Goal: Transaction & Acquisition: Purchase product/service

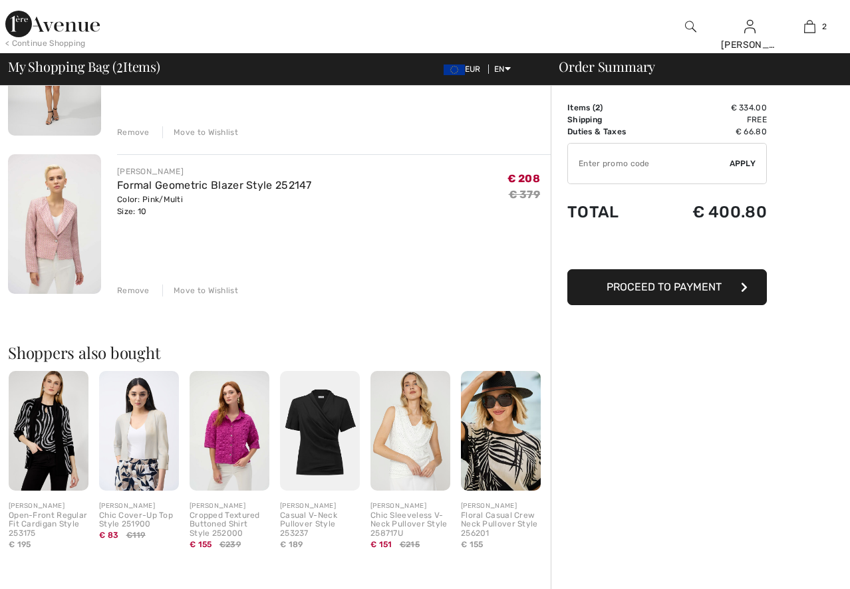
scroll to position [199, 0]
click at [138, 290] on div "Remove" at bounding box center [133, 290] width 33 height 12
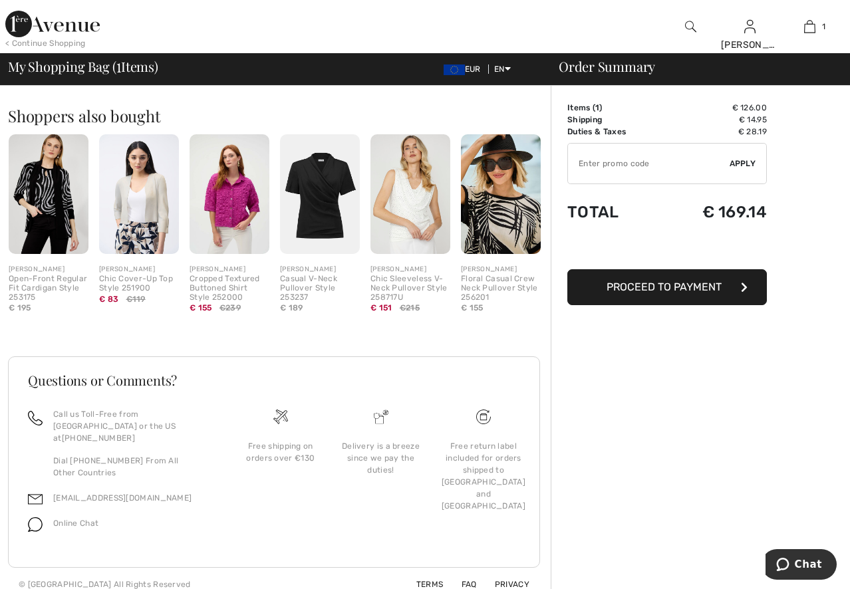
scroll to position [0, 0]
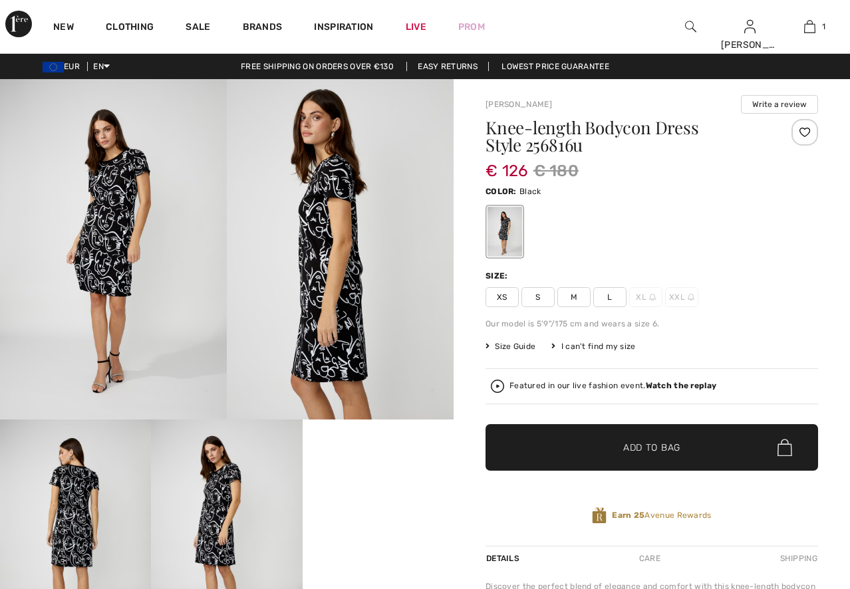
scroll to position [266, 0]
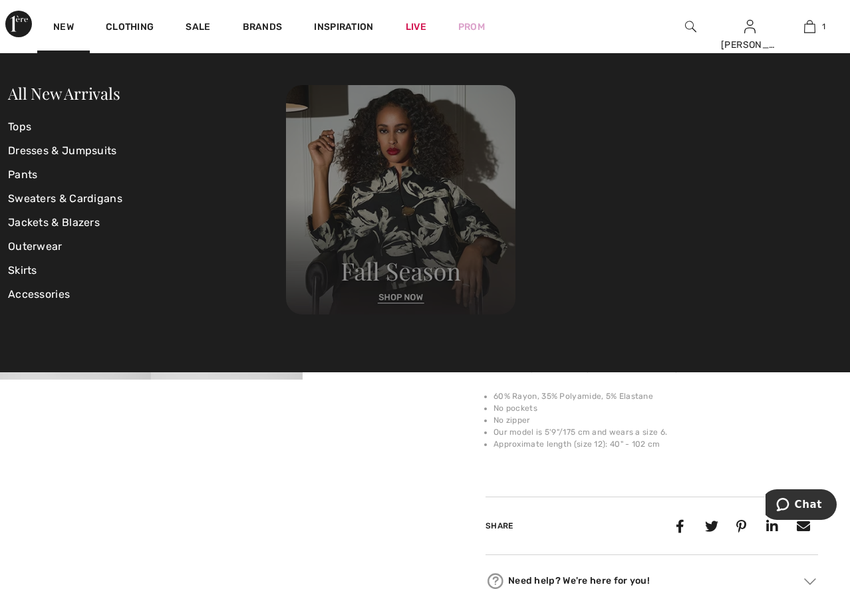
click at [372, 231] on img at bounding box center [400, 199] width 229 height 229
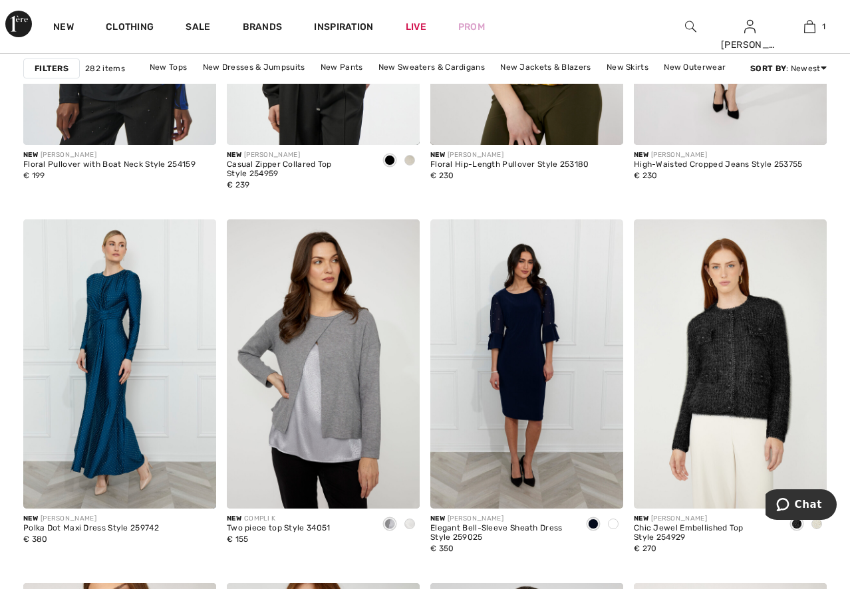
scroll to position [2127, 0]
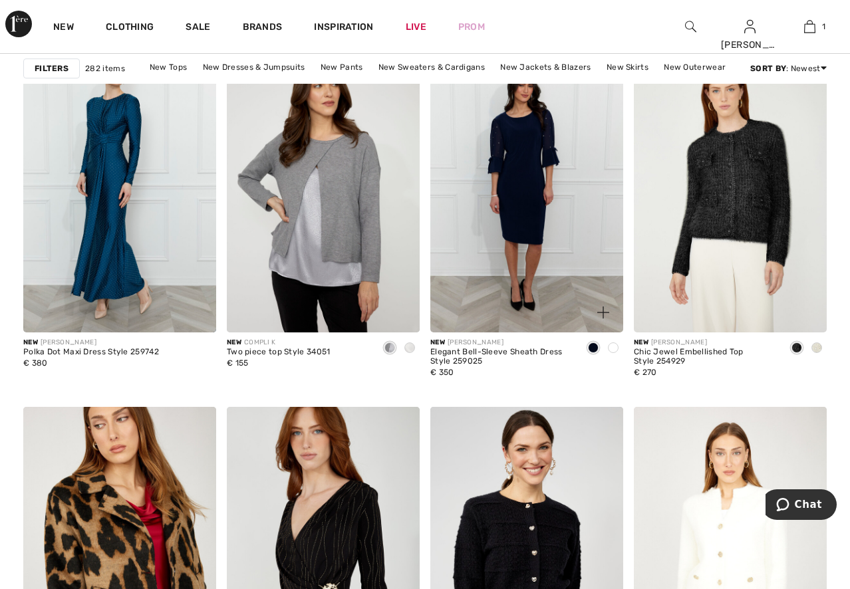
click at [520, 200] on img at bounding box center [526, 187] width 193 height 289
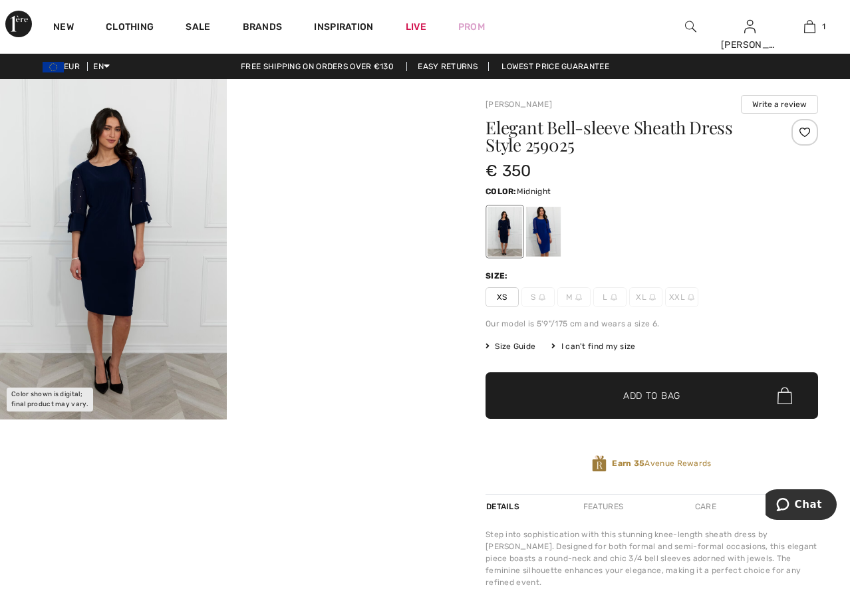
click at [86, 250] on img at bounding box center [113, 249] width 227 height 340
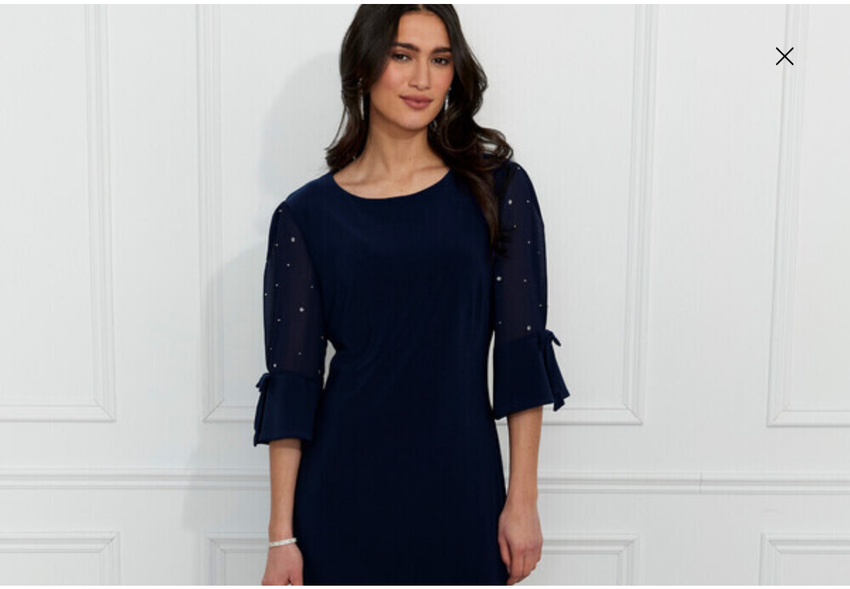
scroll to position [133, 0]
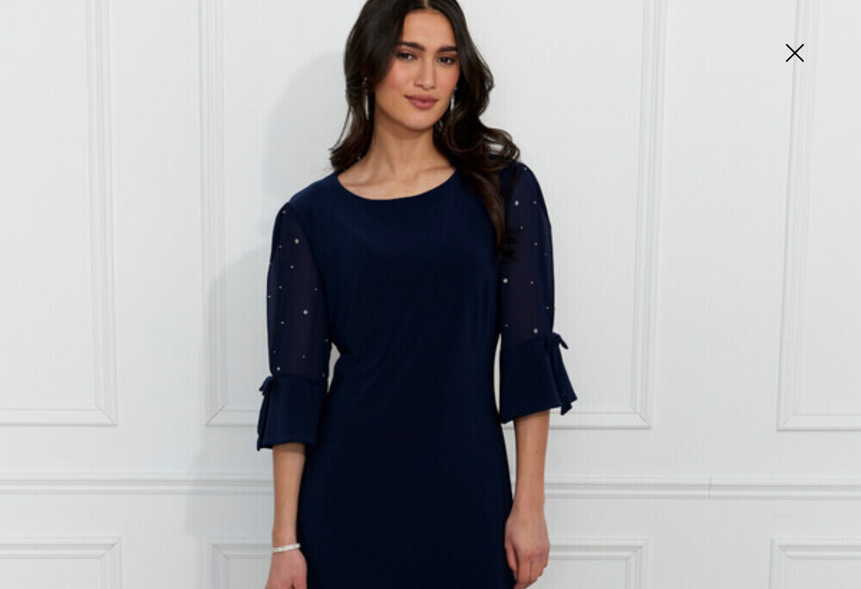
click at [431, 356] on img at bounding box center [430, 513] width 861 height 1292
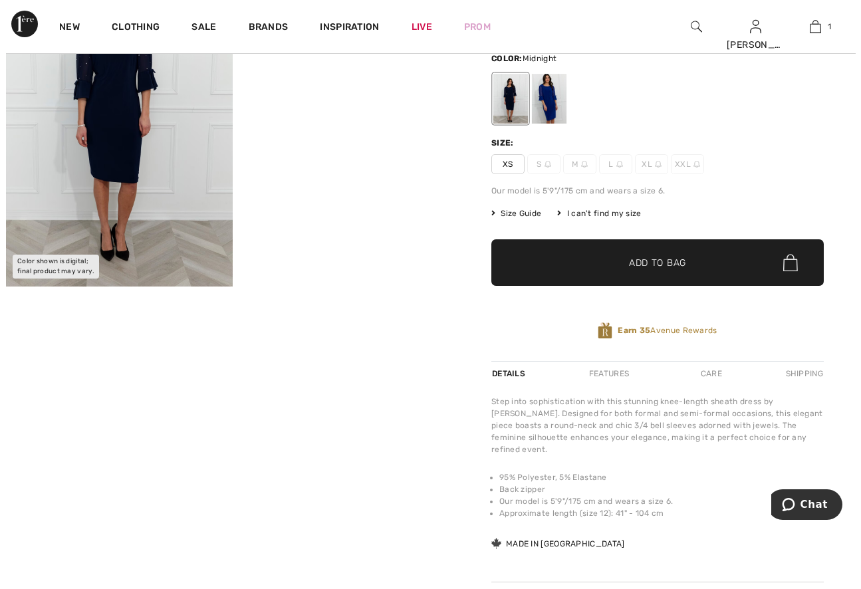
scroll to position [0, 0]
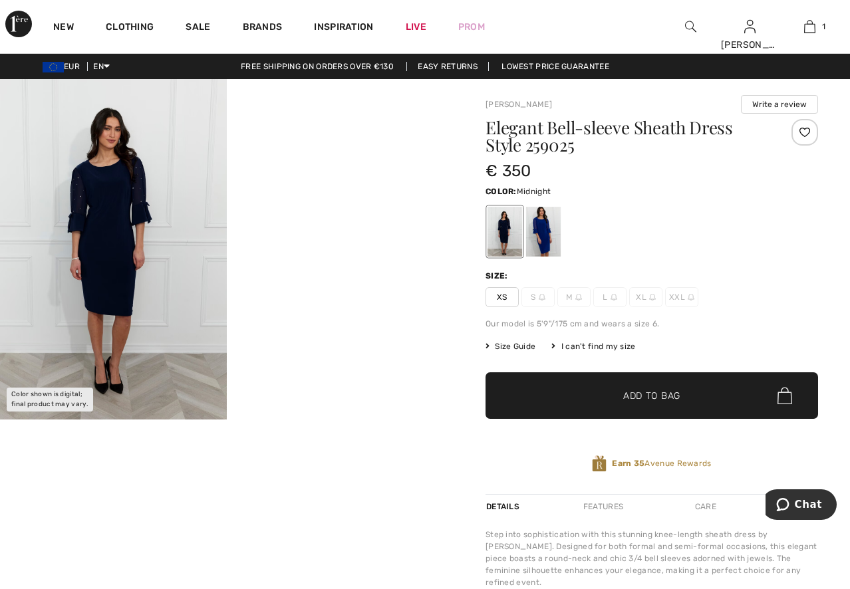
click at [64, 233] on img at bounding box center [113, 249] width 227 height 340
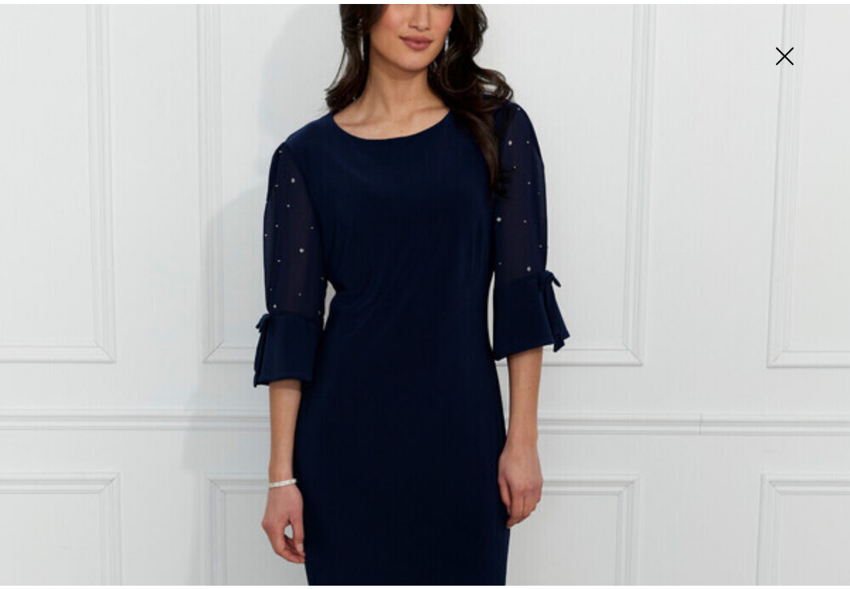
scroll to position [399, 0]
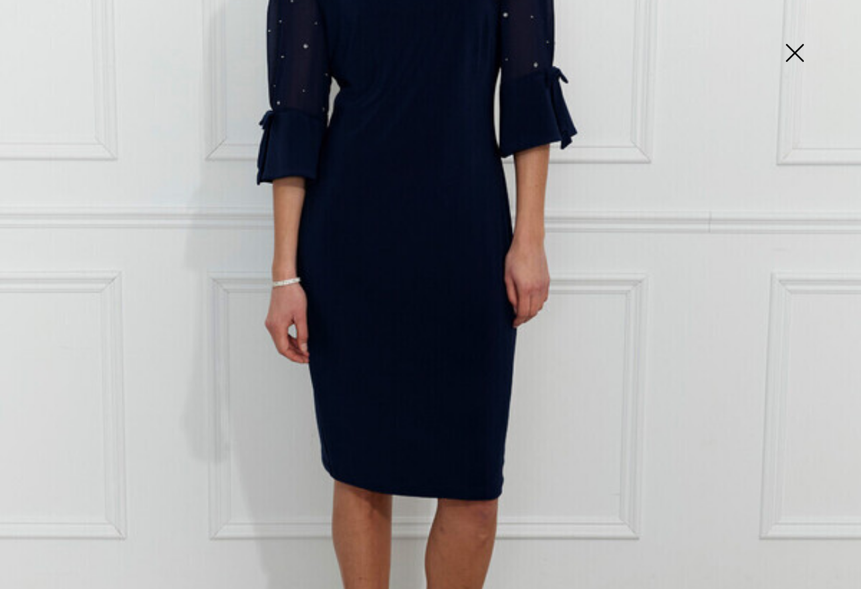
click at [799, 49] on img at bounding box center [794, 54] width 66 height 68
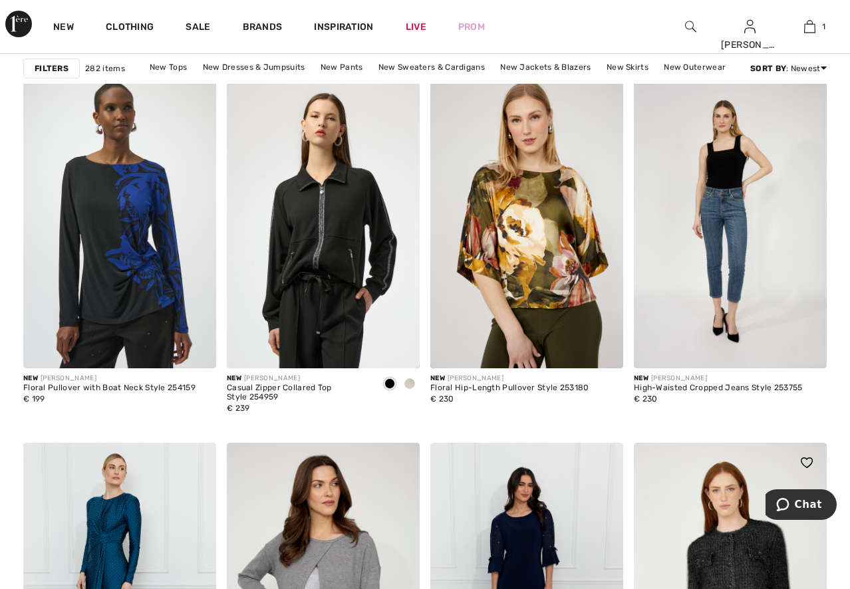
scroll to position [1994, 0]
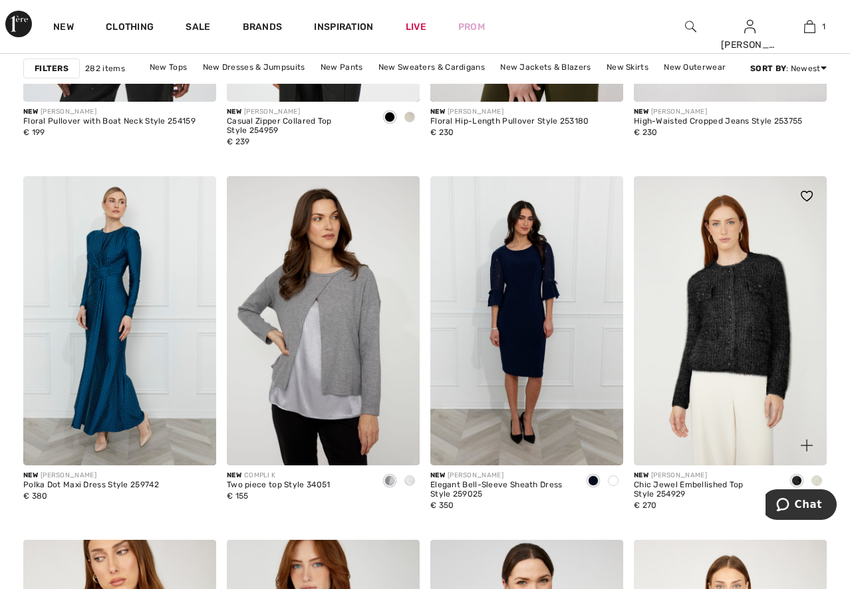
click at [701, 299] on img at bounding box center [730, 320] width 193 height 289
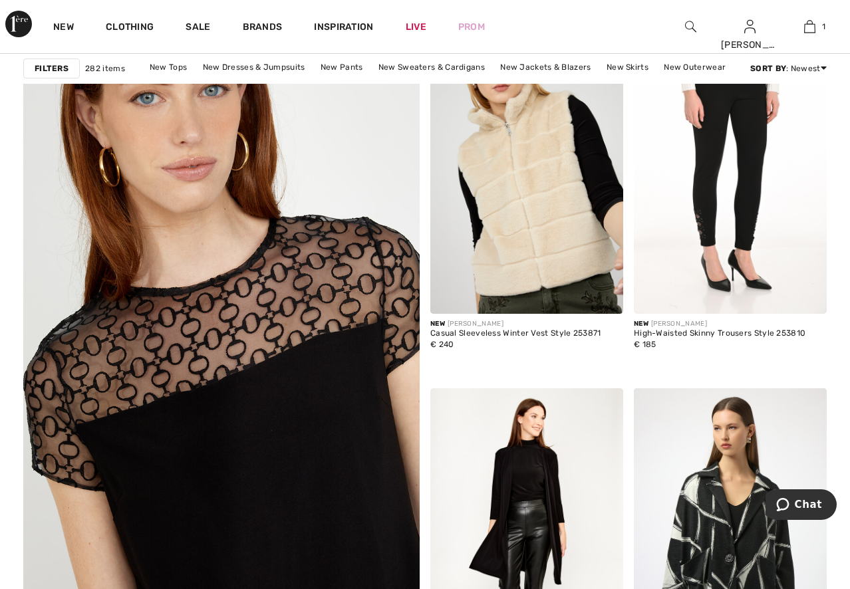
scroll to position [3125, 0]
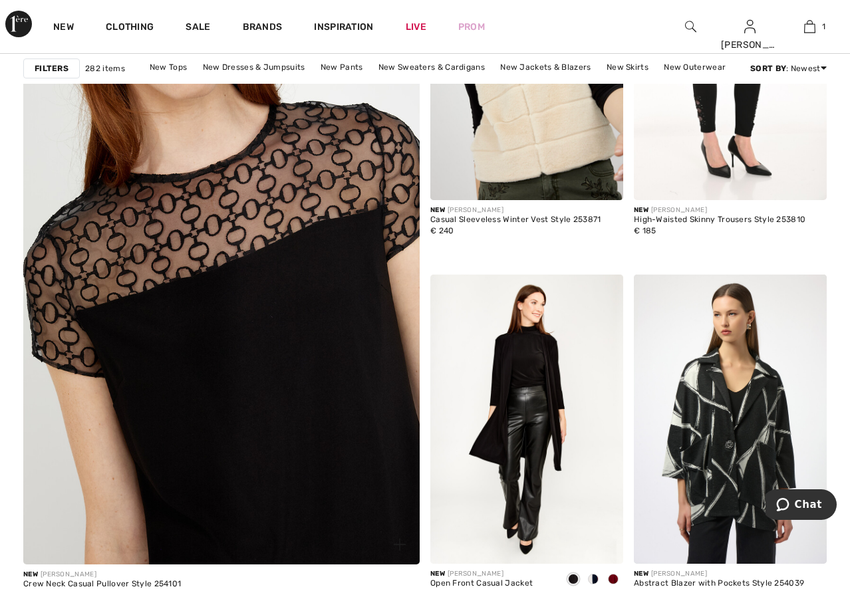
click at [269, 307] on img at bounding box center [220, 267] width 475 height 713
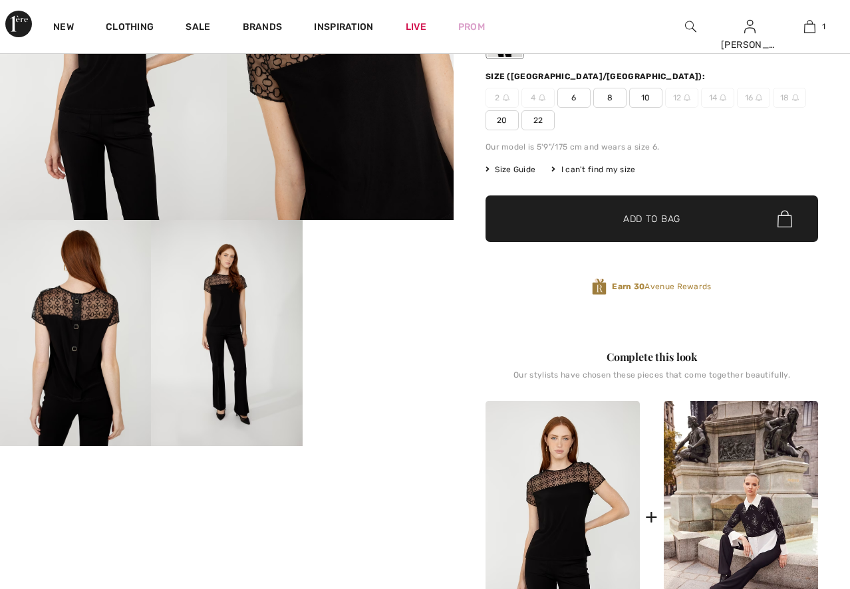
scroll to position [199, 0]
click at [101, 352] on img at bounding box center [75, 333] width 151 height 227
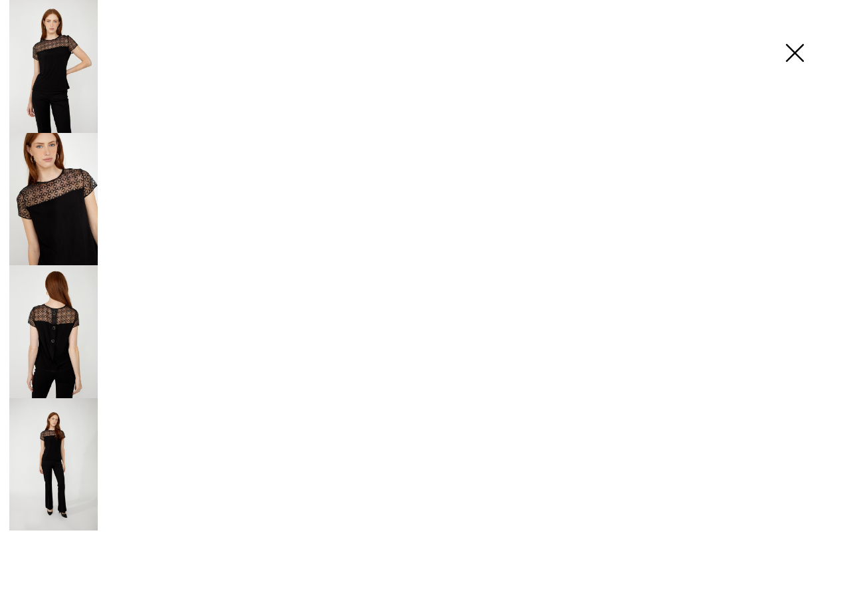
scroll to position [0, 0]
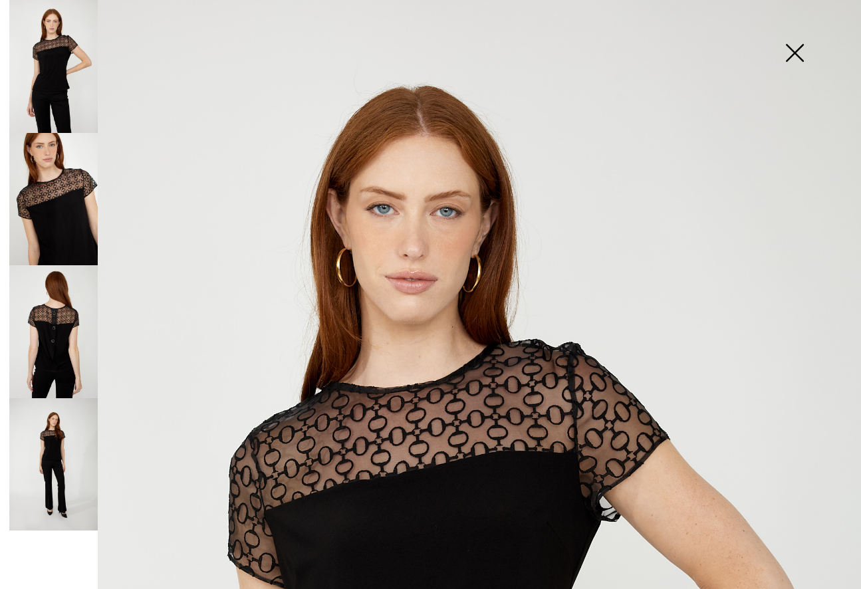
click at [63, 358] on img at bounding box center [53, 331] width 88 height 133
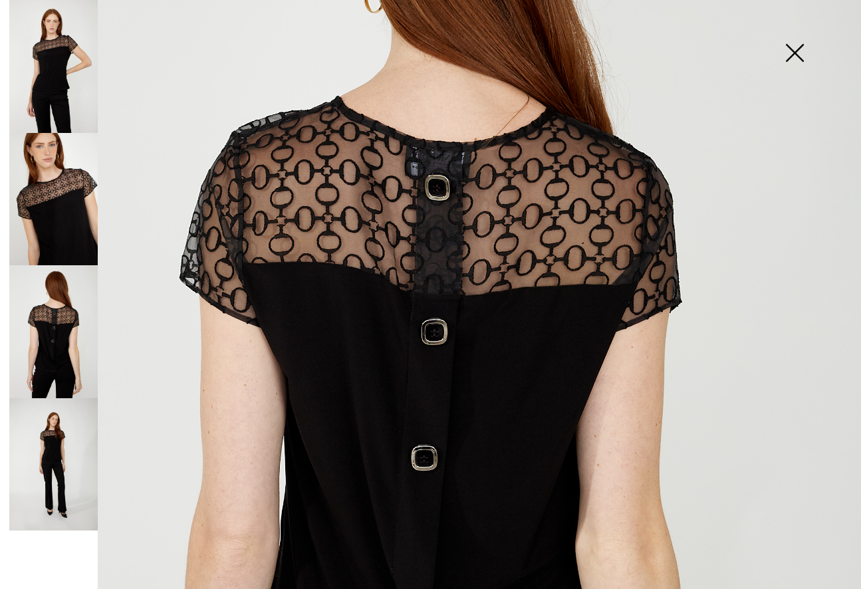
scroll to position [199, 0]
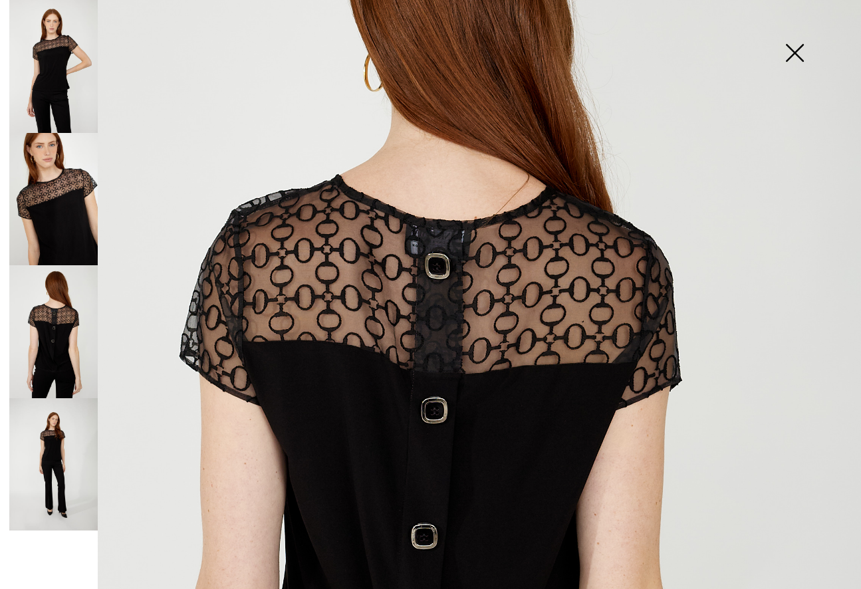
click at [38, 183] on img at bounding box center [53, 199] width 88 height 133
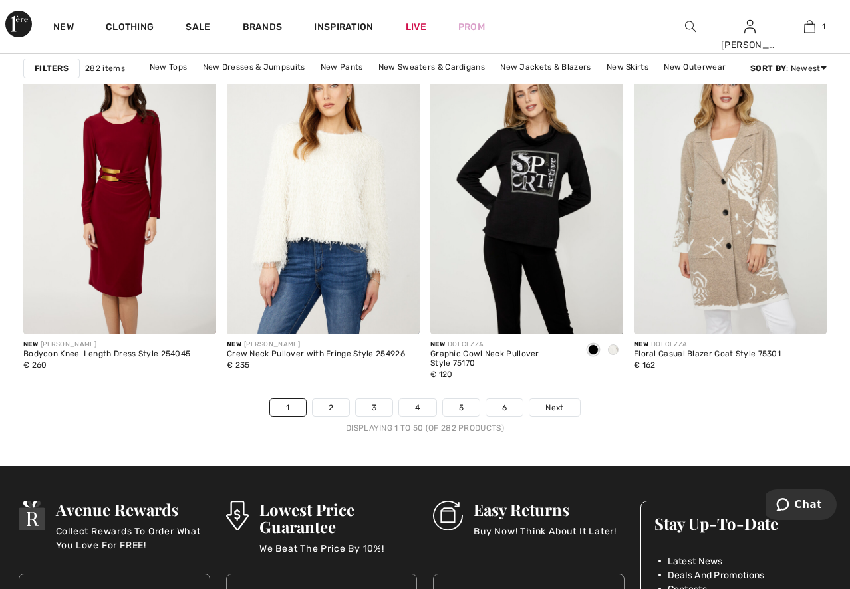
scroll to position [5252, 0]
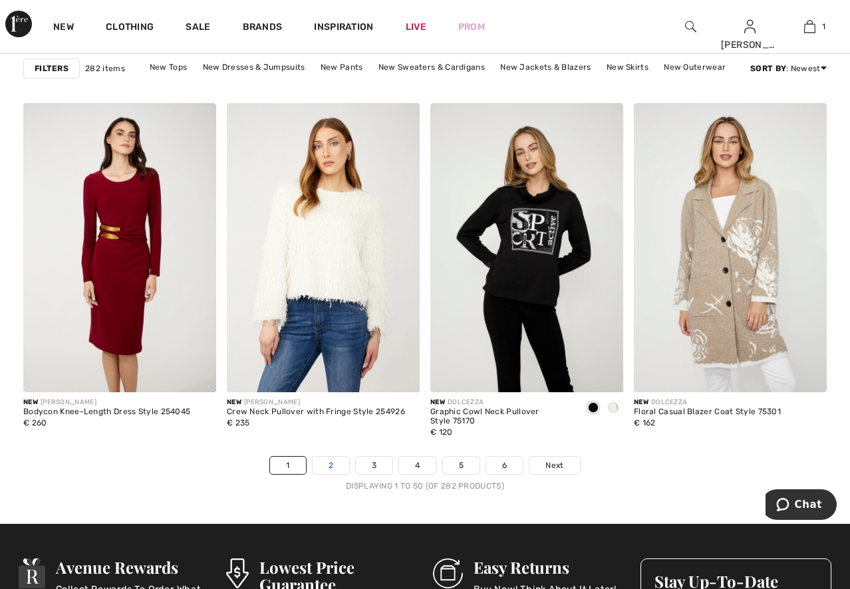
click at [330, 465] on link "2" at bounding box center [330, 465] width 37 height 17
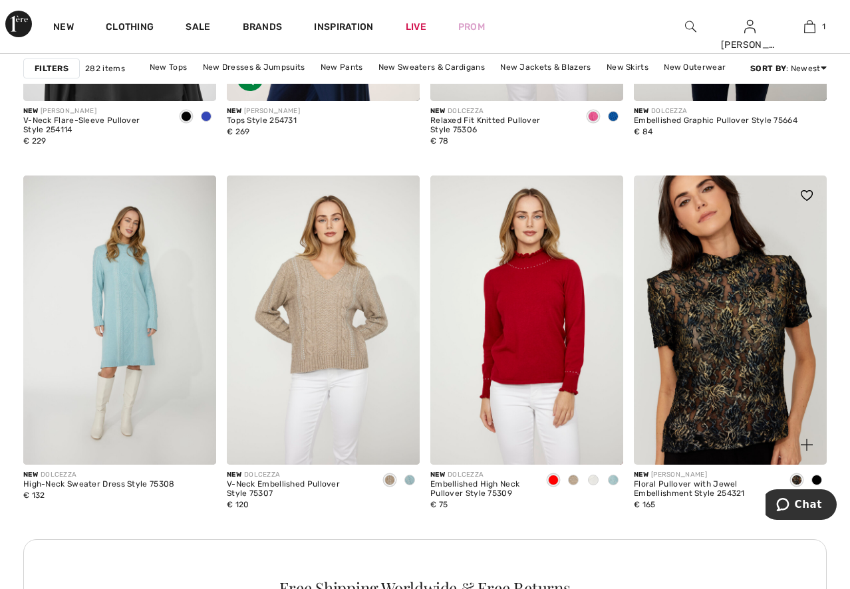
click at [727, 326] on img at bounding box center [730, 320] width 193 height 289
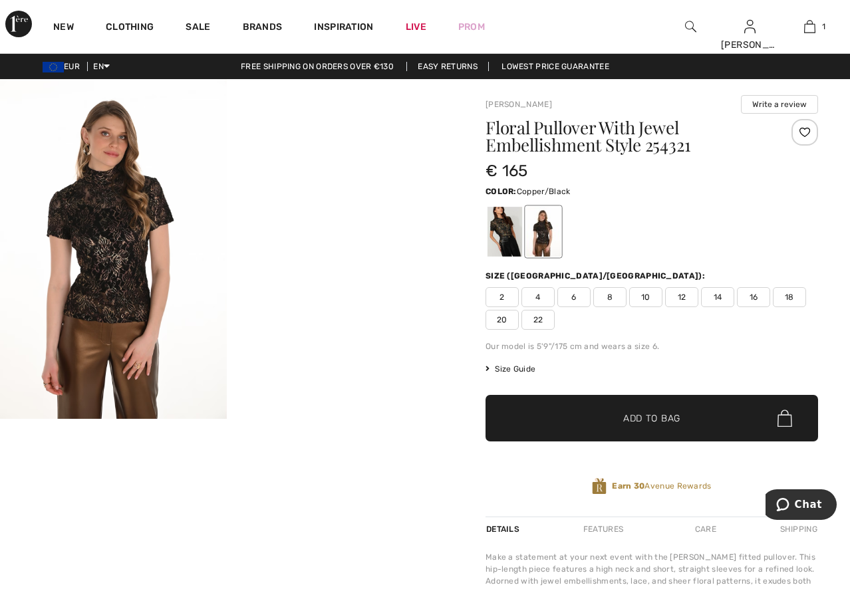
click at [97, 259] on img at bounding box center [113, 249] width 227 height 340
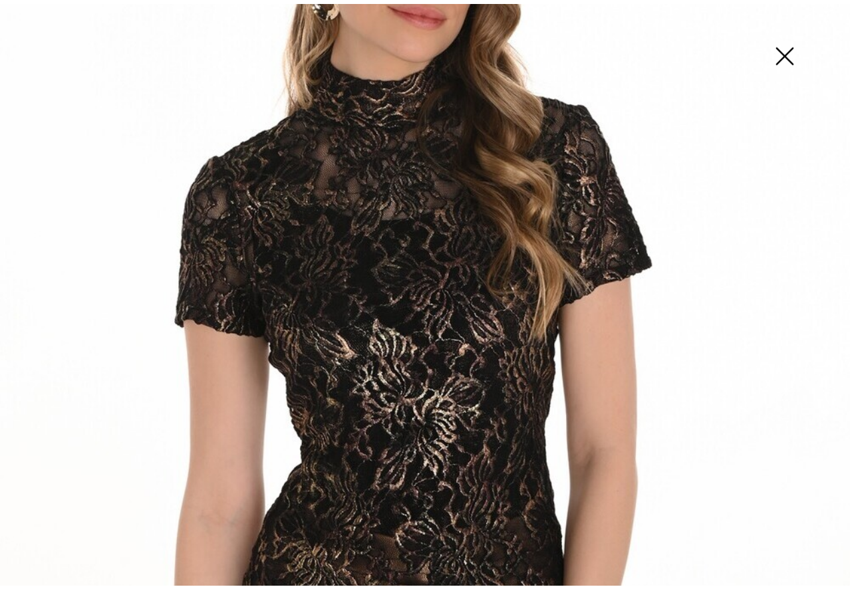
scroll to position [266, 0]
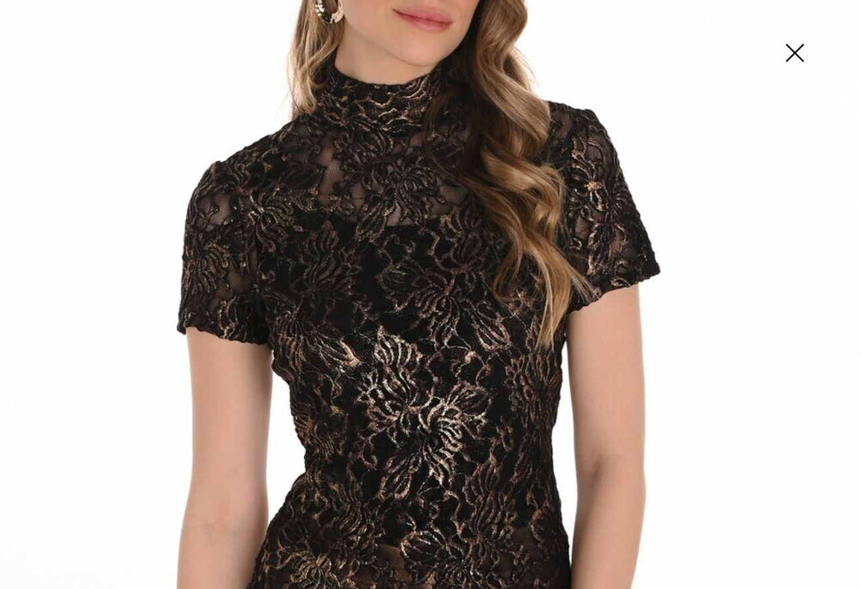
click at [792, 56] on img at bounding box center [794, 54] width 66 height 68
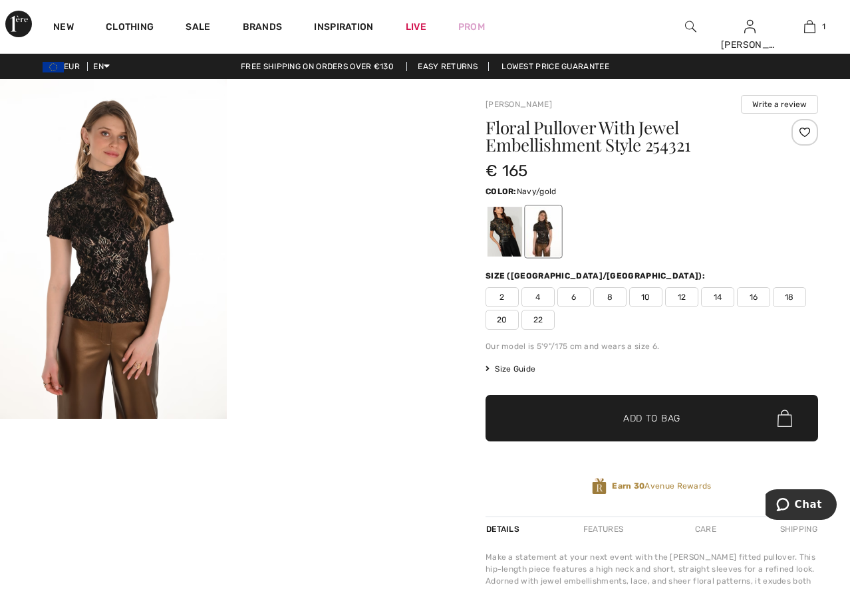
click at [509, 235] on div at bounding box center [504, 232] width 35 height 50
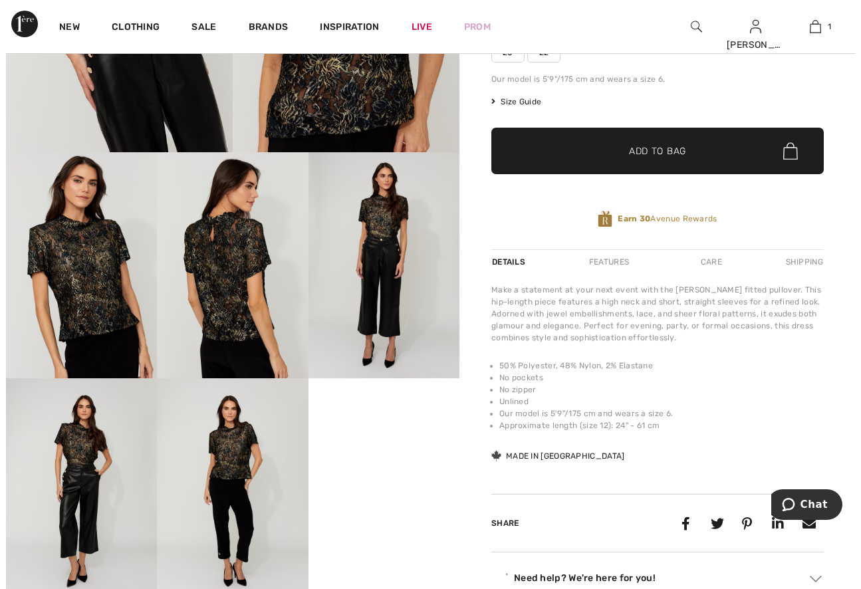
scroll to position [332, 0]
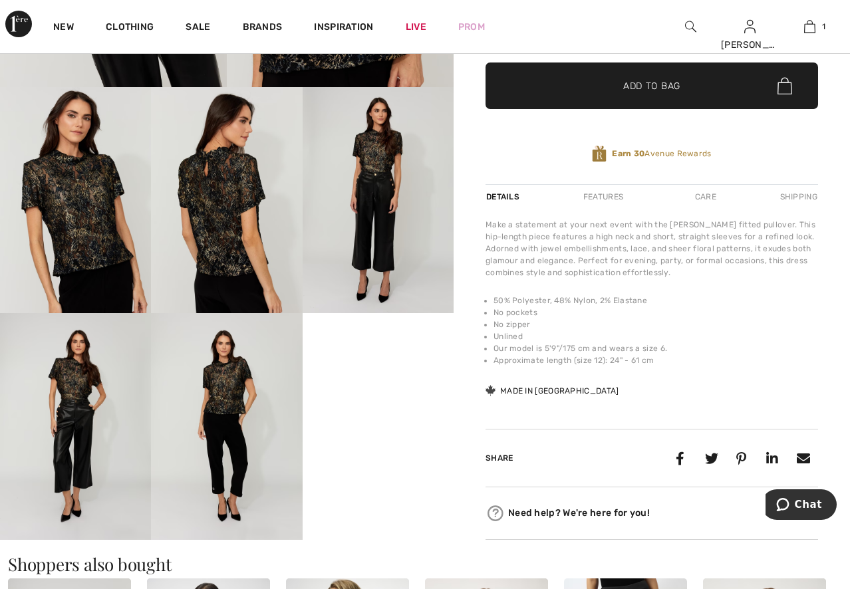
click at [221, 393] on img at bounding box center [226, 426] width 151 height 227
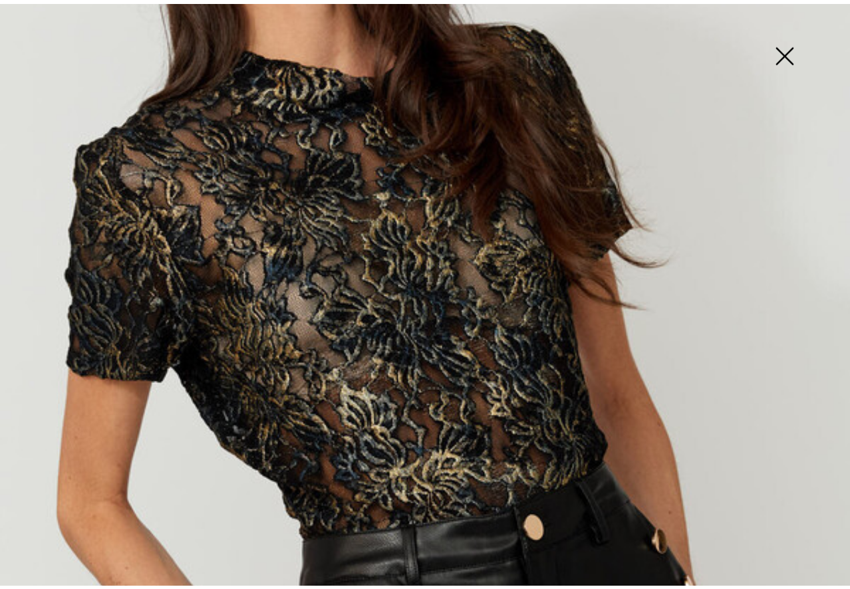
scroll to position [199, 0]
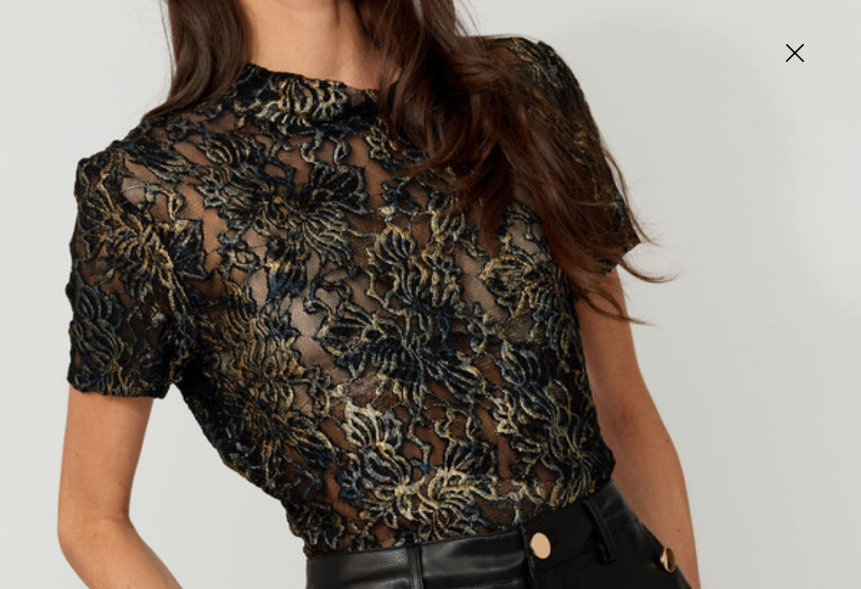
click at [792, 51] on img at bounding box center [794, 54] width 66 height 68
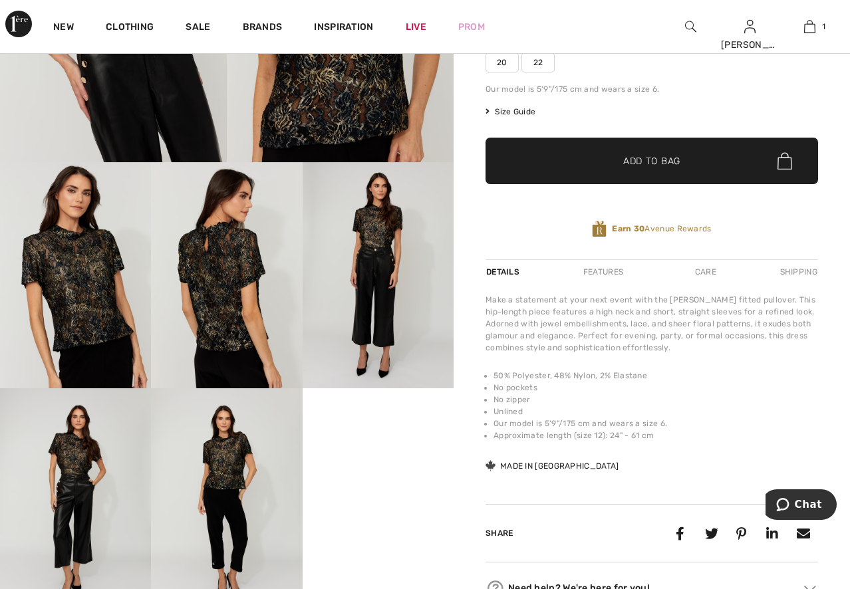
scroll to position [66, 0]
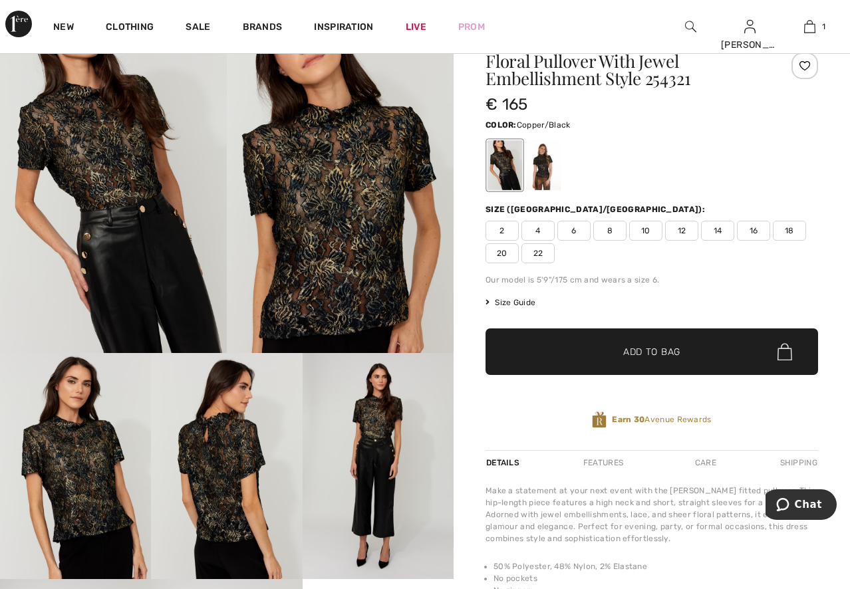
click at [543, 168] on div at bounding box center [543, 165] width 35 height 50
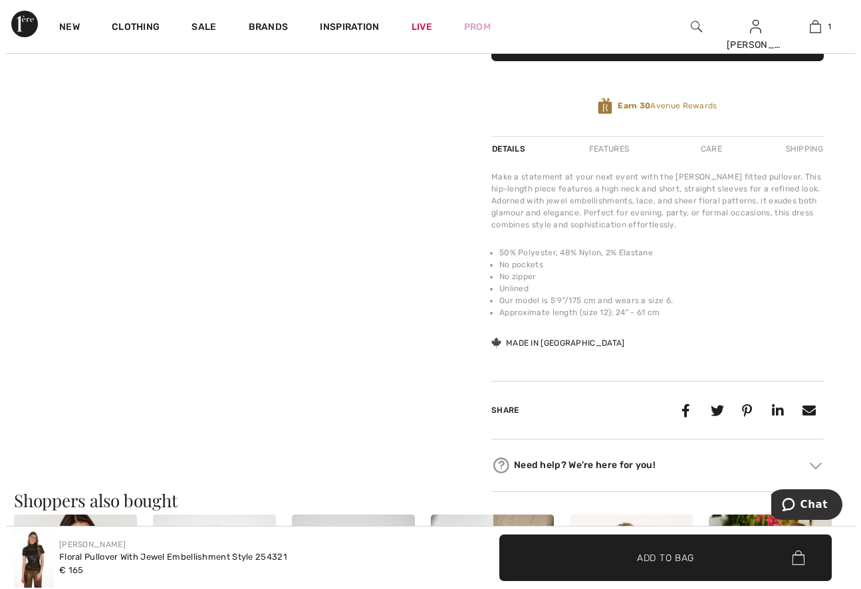
scroll to position [199, 0]
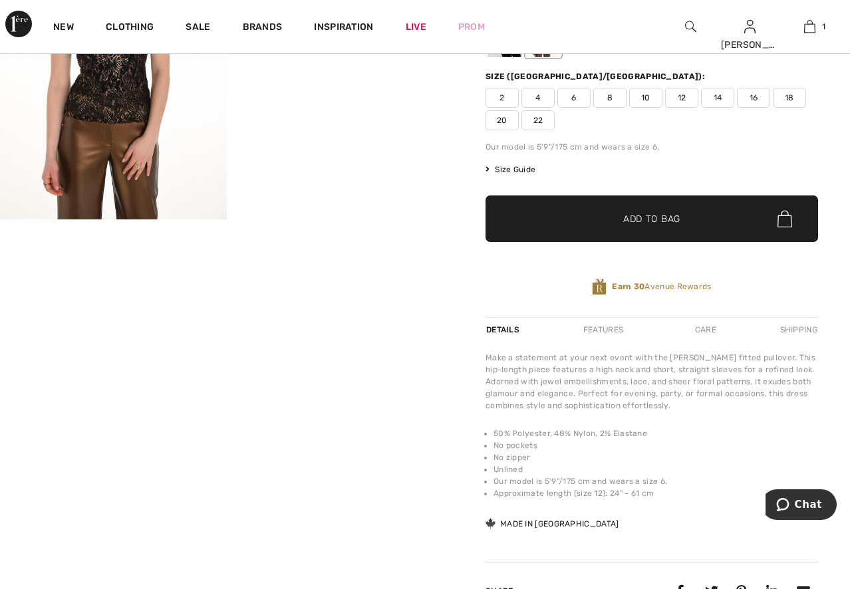
click at [132, 109] on img at bounding box center [113, 50] width 227 height 340
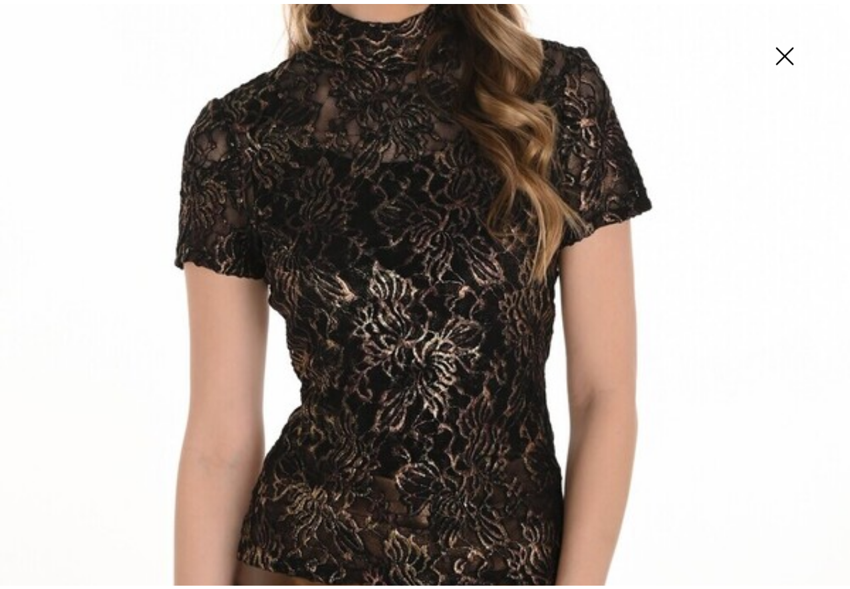
scroll to position [266, 0]
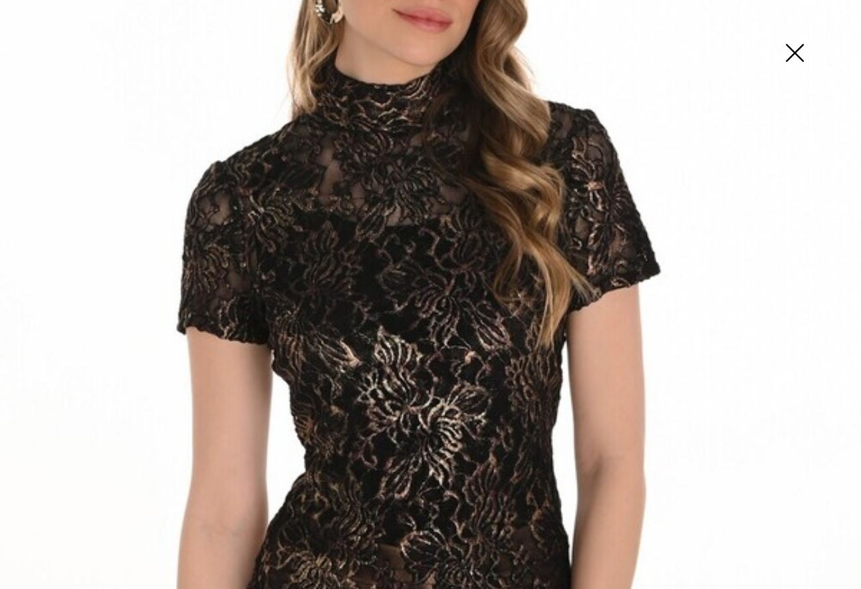
click at [790, 49] on img at bounding box center [794, 54] width 66 height 68
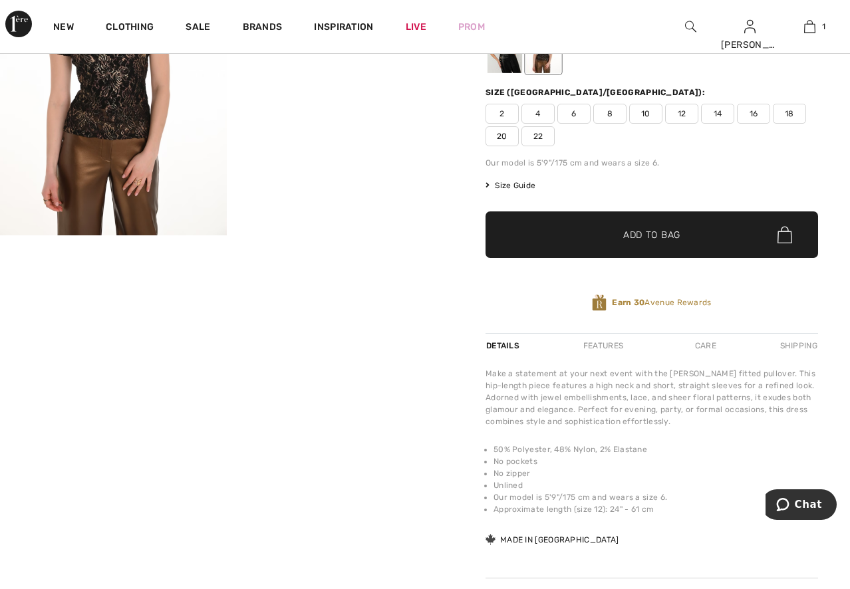
scroll to position [66, 0]
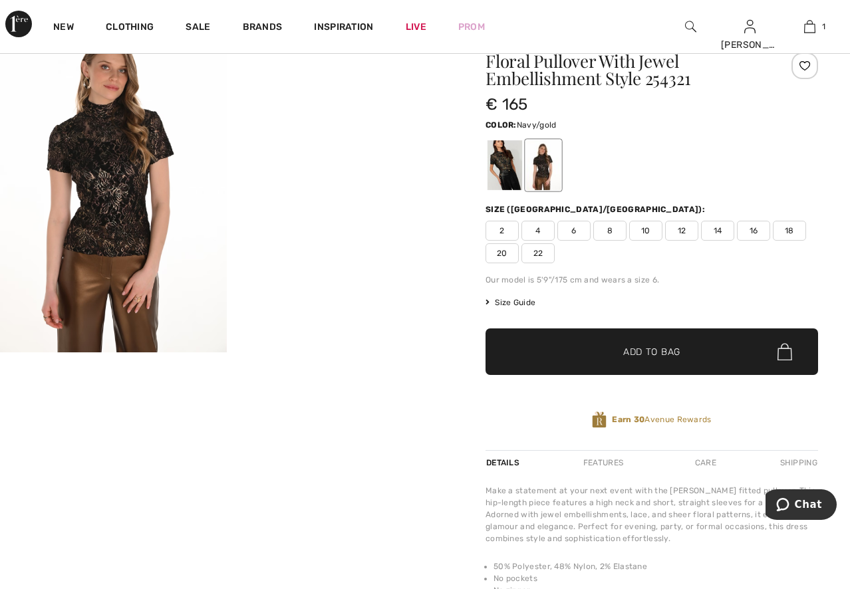
click at [496, 160] on div at bounding box center [504, 165] width 35 height 50
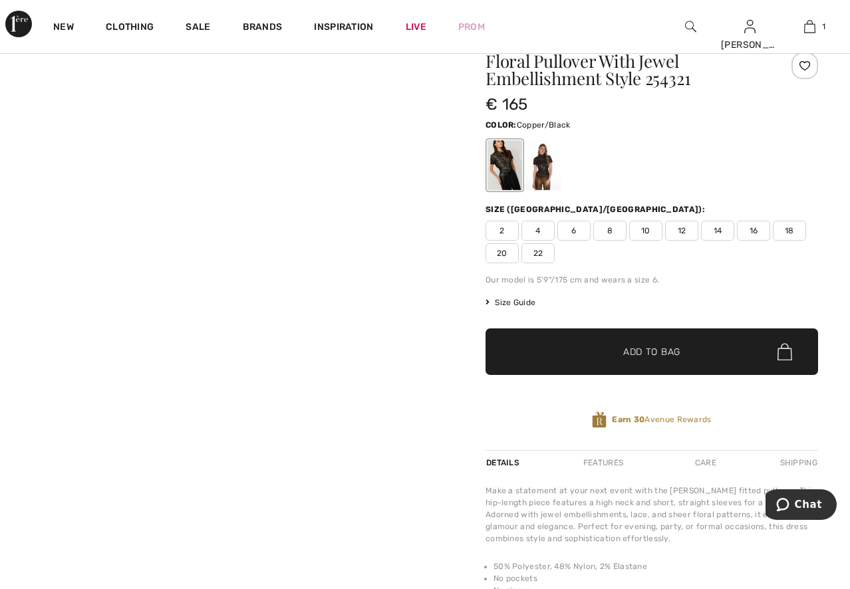
click at [540, 160] on div at bounding box center [543, 165] width 35 height 50
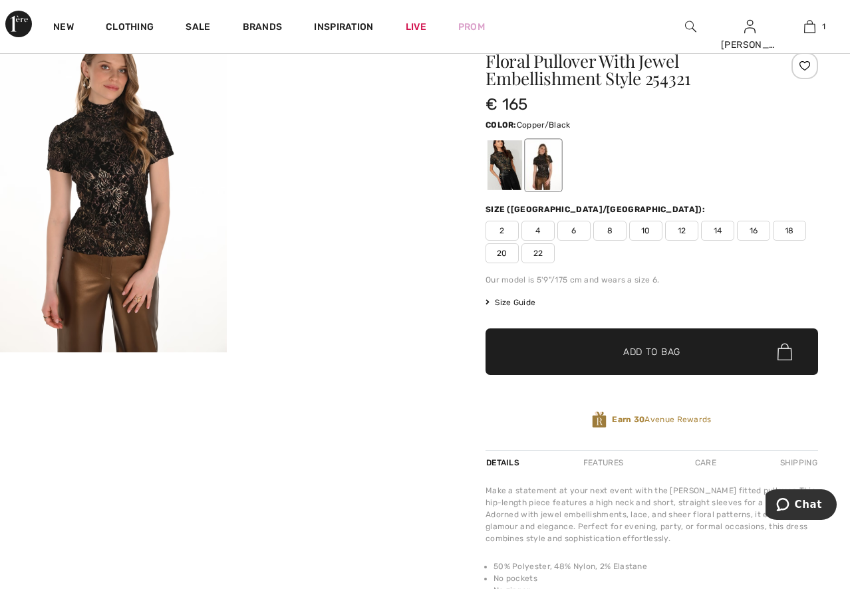
click at [647, 235] on span "10" at bounding box center [645, 231] width 33 height 20
click at [654, 345] on span "Add to Bag" at bounding box center [651, 352] width 57 height 14
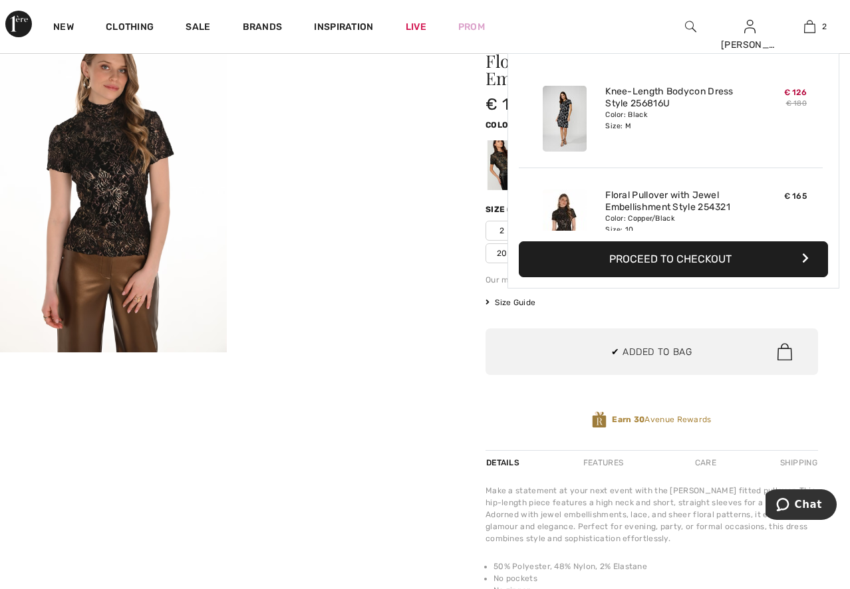
scroll to position [41, 0]
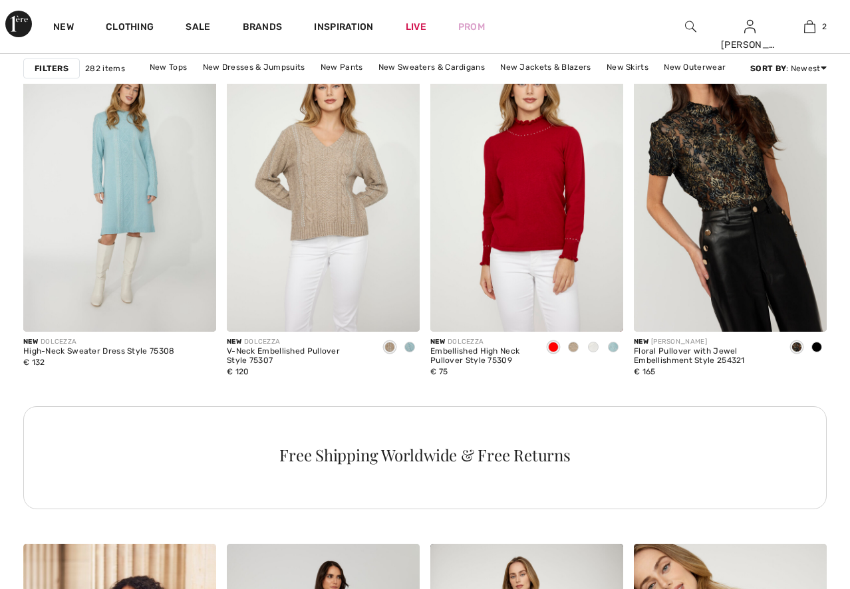
checkbox input "true"
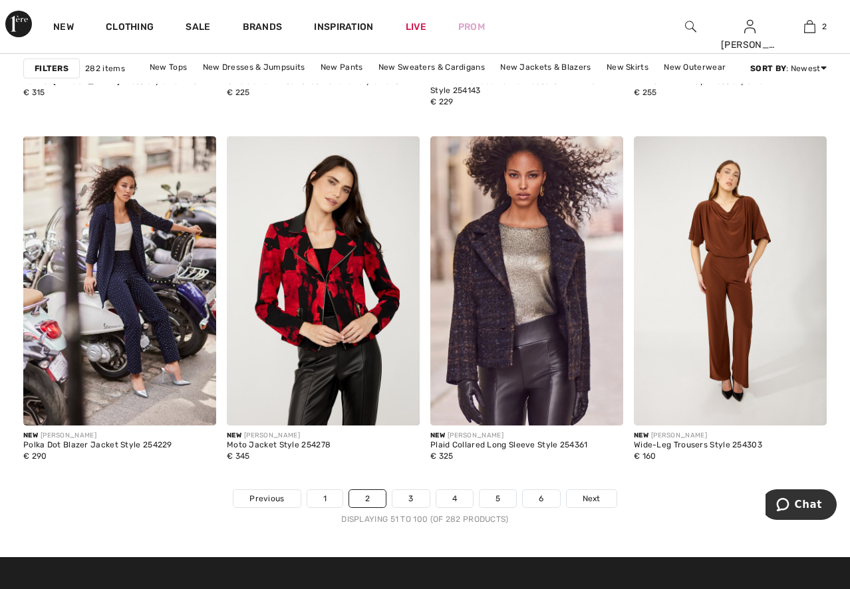
scroll to position [5252, 0]
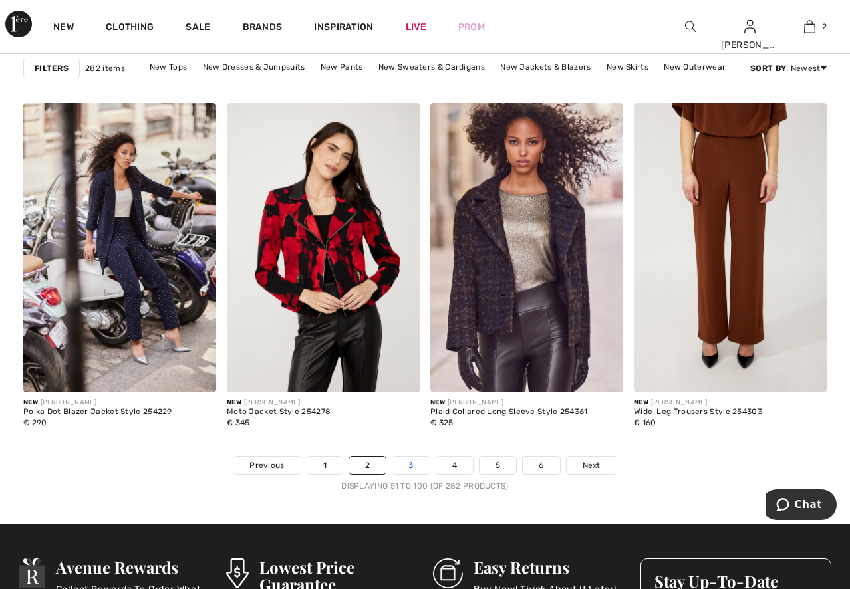
click at [408, 464] on link "3" at bounding box center [410, 465] width 37 height 17
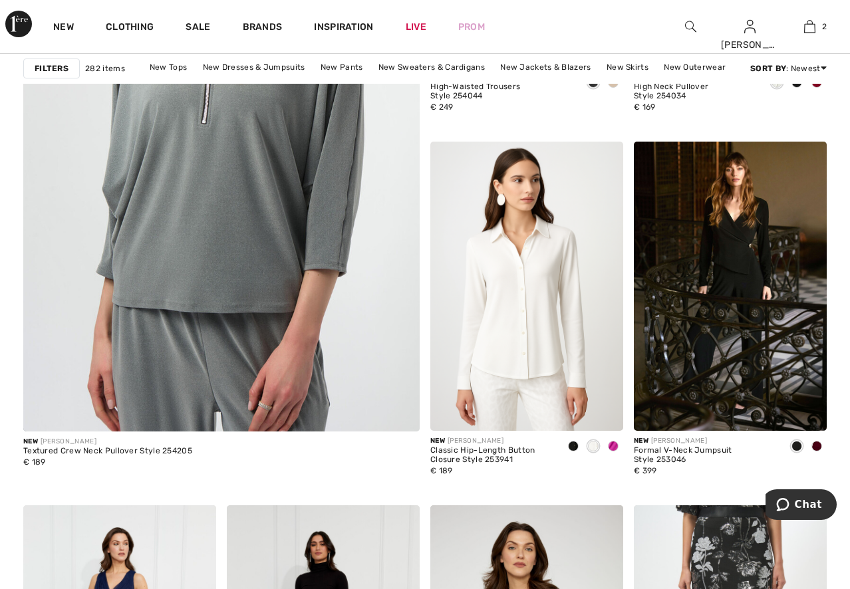
scroll to position [3590, 0]
